Goal: Find contact information: Find contact information

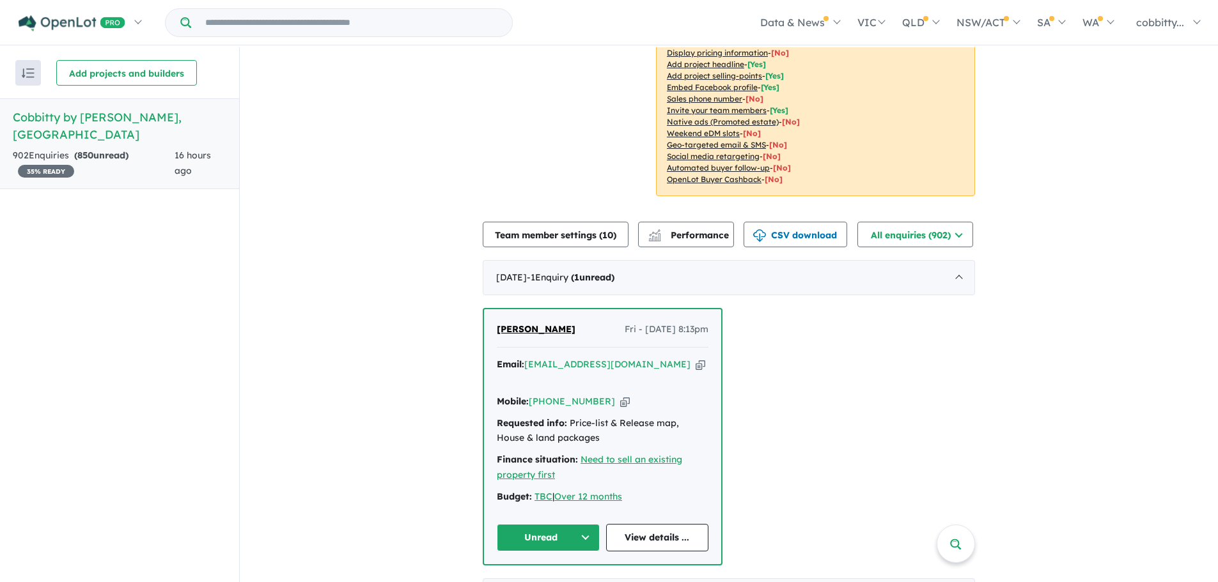
scroll to position [320, 0]
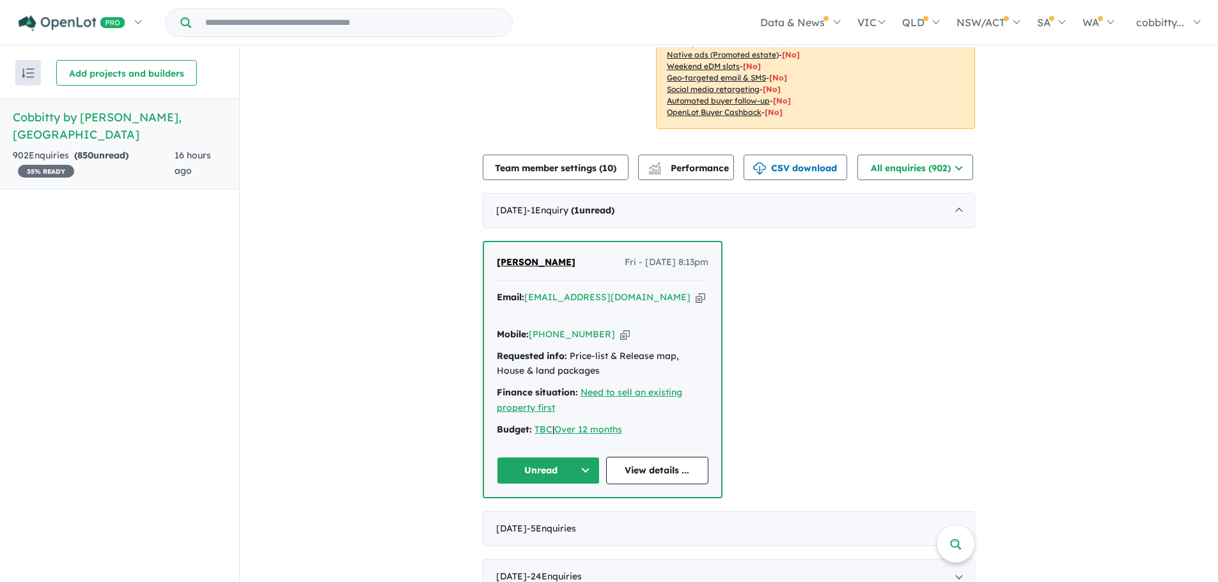
click at [604, 281] on div "[PERSON_NAME] Fri - [DATE] 8:13pm Email: [EMAIL_ADDRESS][DOMAIN_NAME] Copied! M…" at bounding box center [602, 369] width 237 height 254
click at [644, 459] on link "View details ..." at bounding box center [657, 470] width 103 height 27
drag, startPoint x: 599, startPoint y: 319, endPoint x: 531, endPoint y: 320, distance: 67.8
click at [531, 327] on div "Mobile: +61 414 766 643 Copied!" at bounding box center [603, 334] width 212 height 15
copy link "[PHONE_NUMBER]"
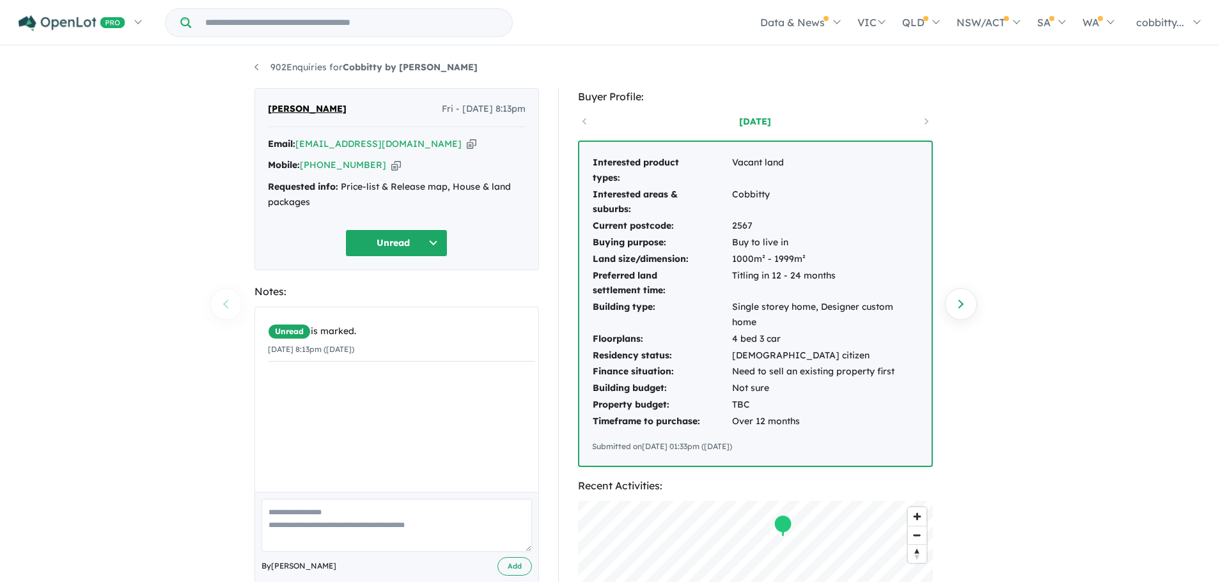
drag, startPoint x: 500, startPoint y: 102, endPoint x: 514, endPoint y: 102, distance: 14.1
click at [514, 102] on span "Fri - [DATE] 8:13pm" at bounding box center [484, 109] width 84 height 15
click at [518, 106] on span "Fri - [DATE] 8:13pm" at bounding box center [484, 109] width 84 height 15
click at [749, 342] on td "4 bed 3 car" at bounding box center [824, 339] width 187 height 17
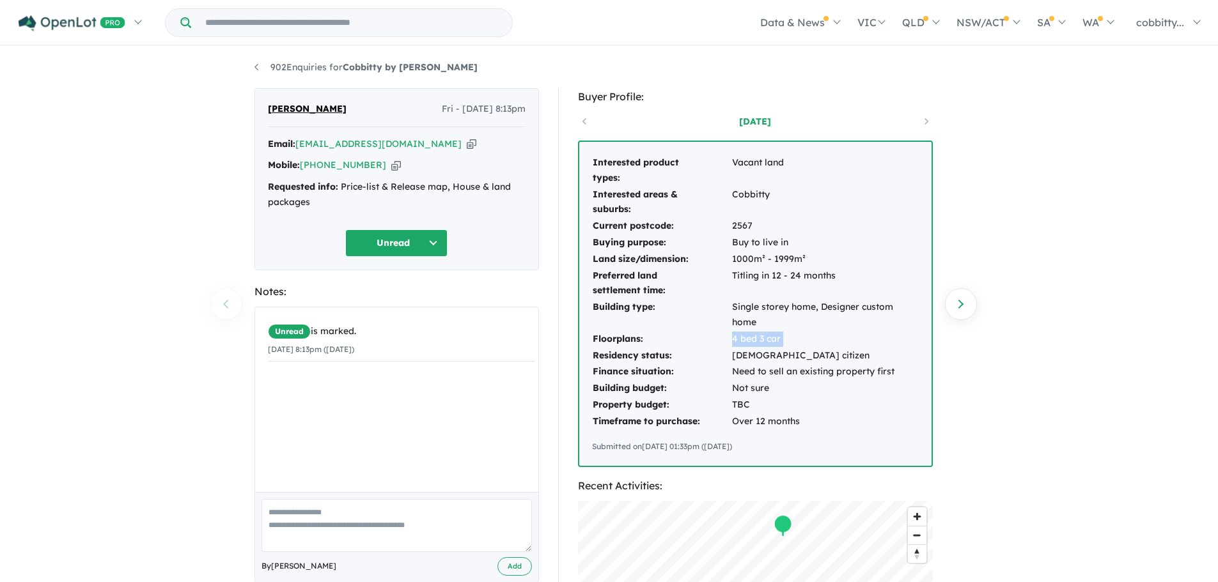
click at [749, 342] on td "4 bed 3 car" at bounding box center [824, 339] width 187 height 17
click at [774, 341] on td "4 bed 3 car" at bounding box center [824, 339] width 187 height 17
click at [780, 244] on td "Buy to live in" at bounding box center [824, 243] width 187 height 17
click at [767, 258] on td "1000m² - 1999m²" at bounding box center [824, 259] width 187 height 17
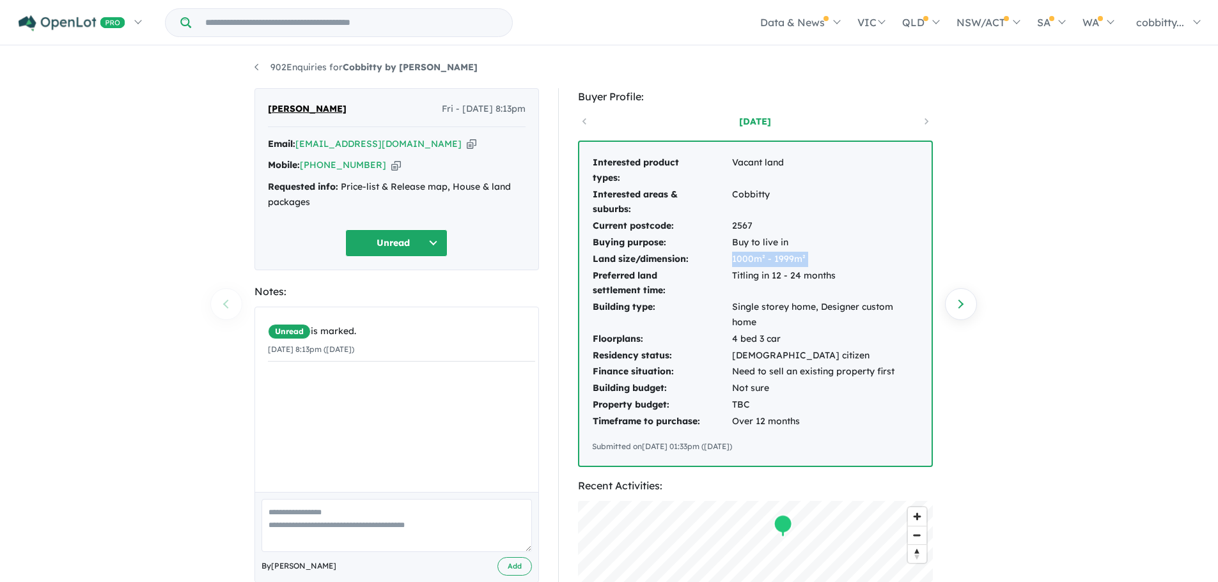
click at [767, 258] on td "1000m² - 1999m²" at bounding box center [824, 259] width 187 height 17
click at [750, 258] on td "1000m² - 1999m²" at bounding box center [824, 259] width 187 height 17
drag, startPoint x: 339, startPoint y: 105, endPoint x: 260, endPoint y: 98, distance: 79.6
click at [260, 98] on div "[PERSON_NAME] Fri - [DATE] 8:13pm Email: [EMAIL_ADDRESS][DOMAIN_NAME] Copied! M…" at bounding box center [396, 179] width 285 height 182
copy span "[PERSON_NAME]"
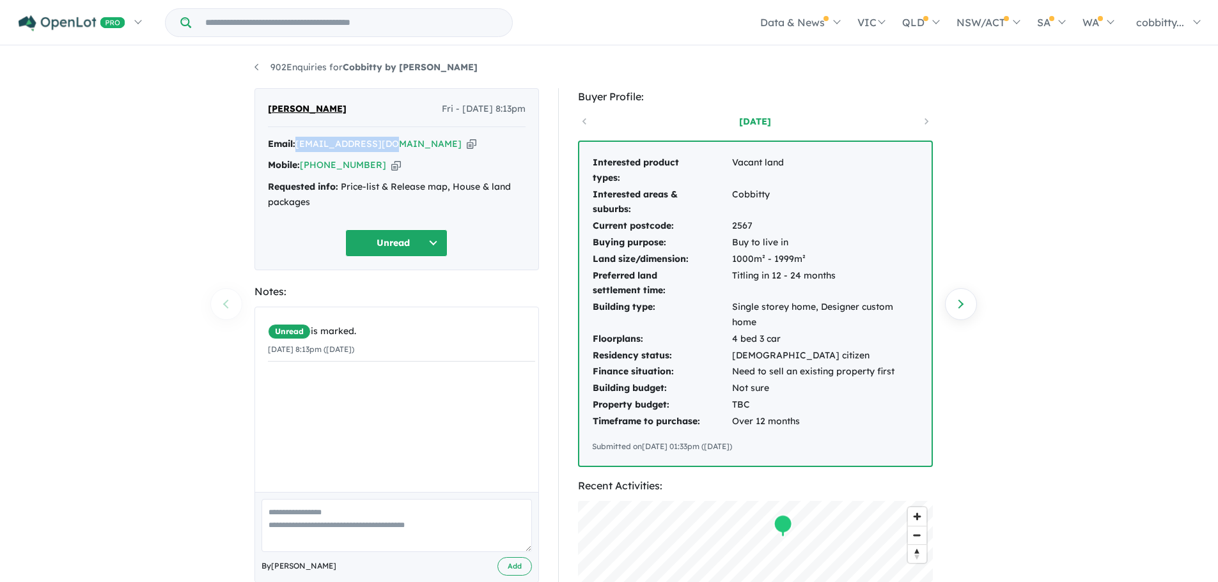
drag, startPoint x: 389, startPoint y: 143, endPoint x: 295, endPoint y: 146, distance: 94.0
click at [295, 146] on div "Email: [EMAIL_ADDRESS][DOMAIN_NAME] Copied!" at bounding box center [397, 144] width 258 height 15
copy div "[EMAIL_ADDRESS][DOMAIN_NAME]"
click at [455, 194] on div "Requested info: Price-list & Release map, House & land packages" at bounding box center [397, 195] width 258 height 31
click at [788, 269] on td "Titling in 12 - 24 months" at bounding box center [824, 284] width 187 height 32
